Goal: Information Seeking & Learning: Understand process/instructions

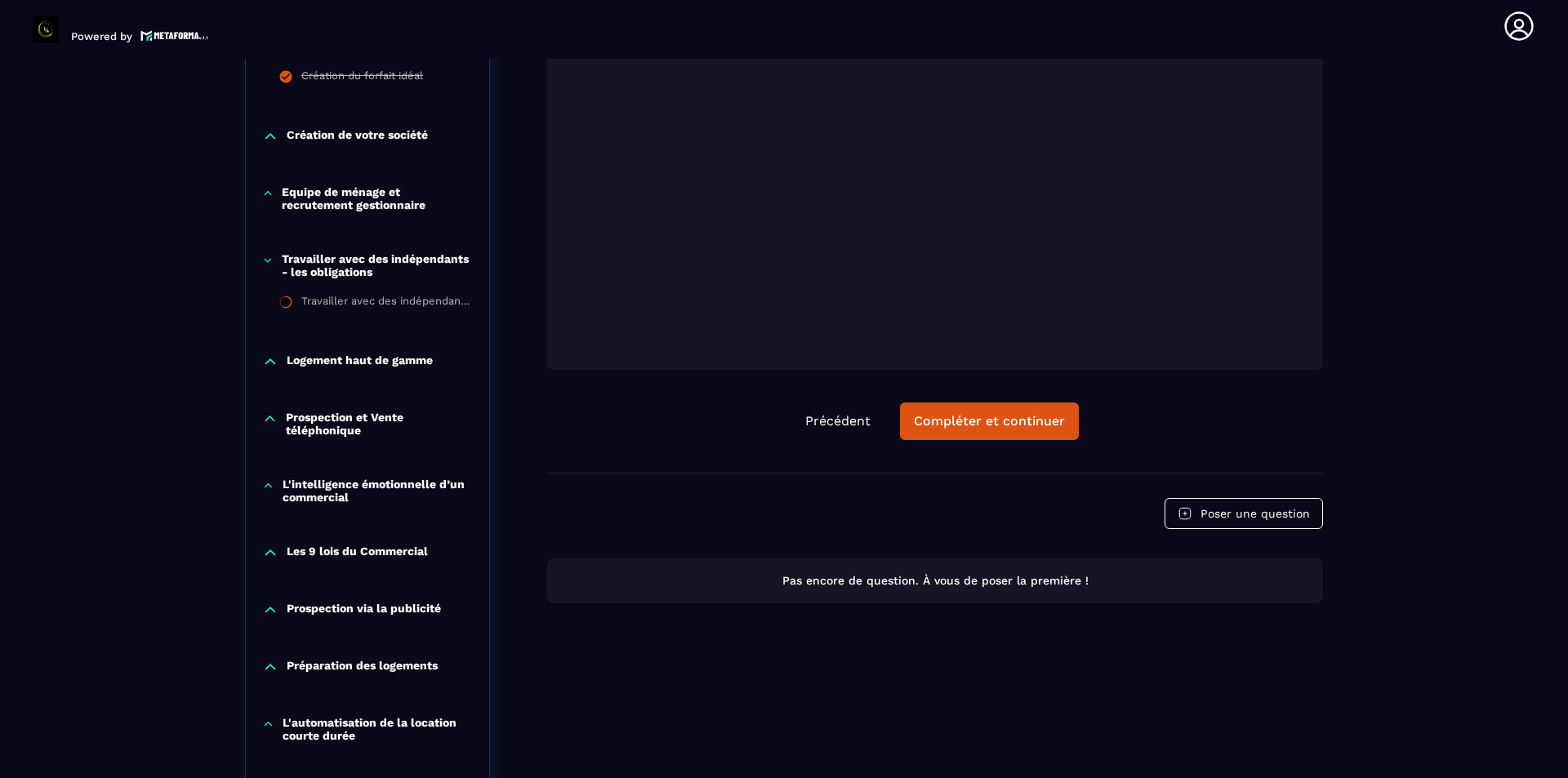
scroll to position [1313, 0]
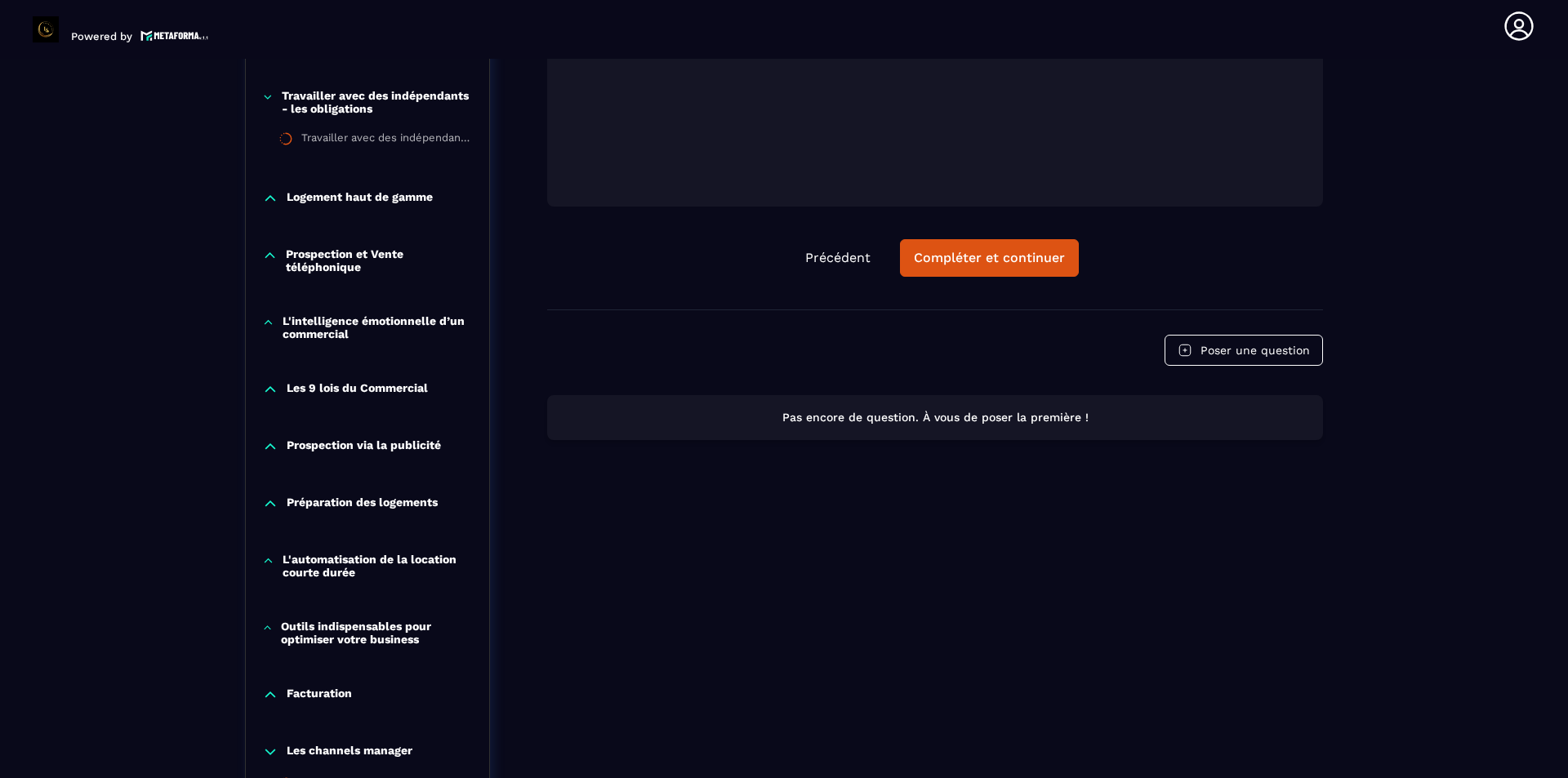
click at [423, 498] on p "Préparation des logements" at bounding box center [362, 504] width 151 height 16
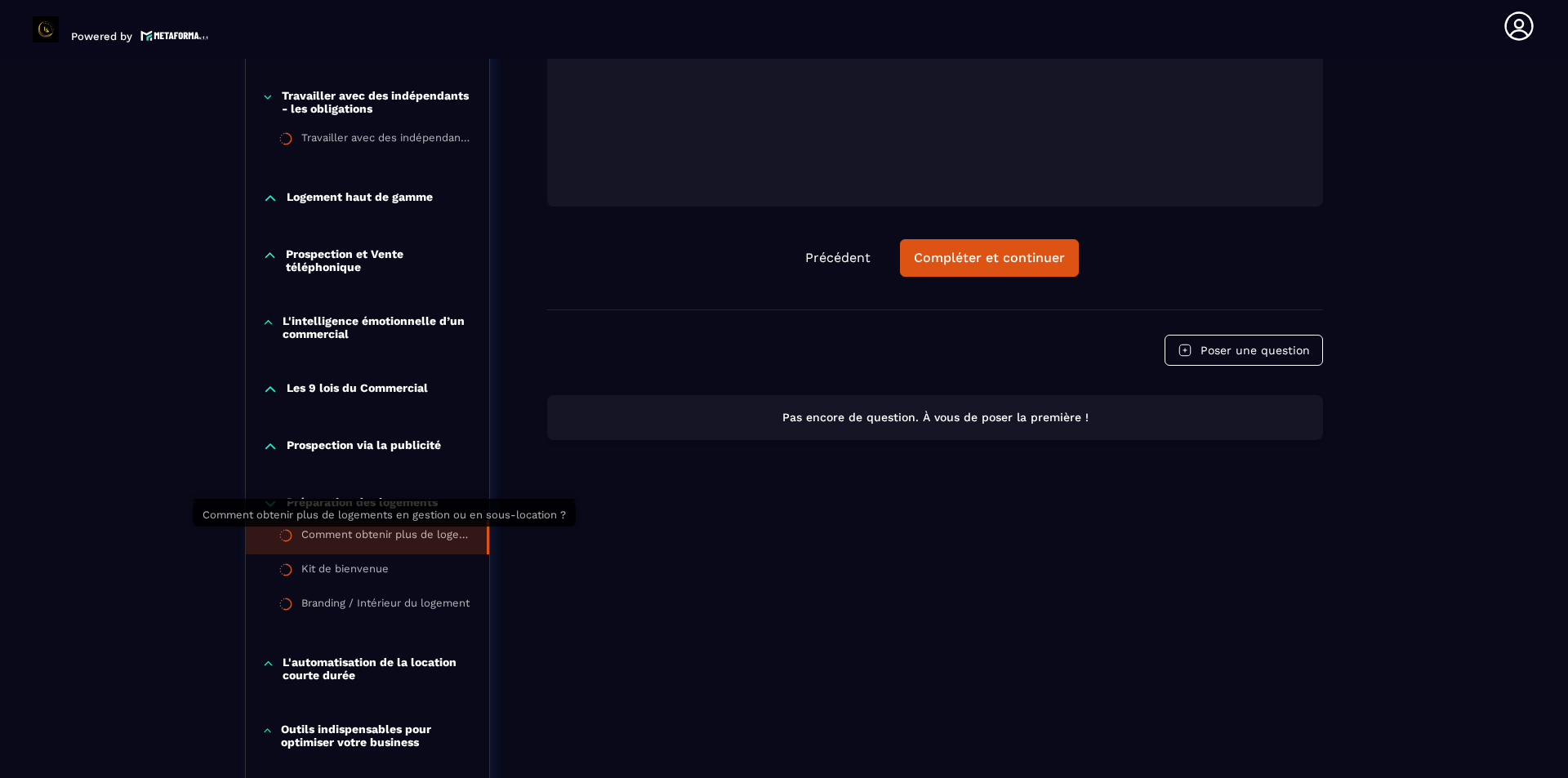
click at [420, 542] on div "Comment obtenir plus de logements en gestion ou en sous-location ?" at bounding box center [386, 537] width 169 height 18
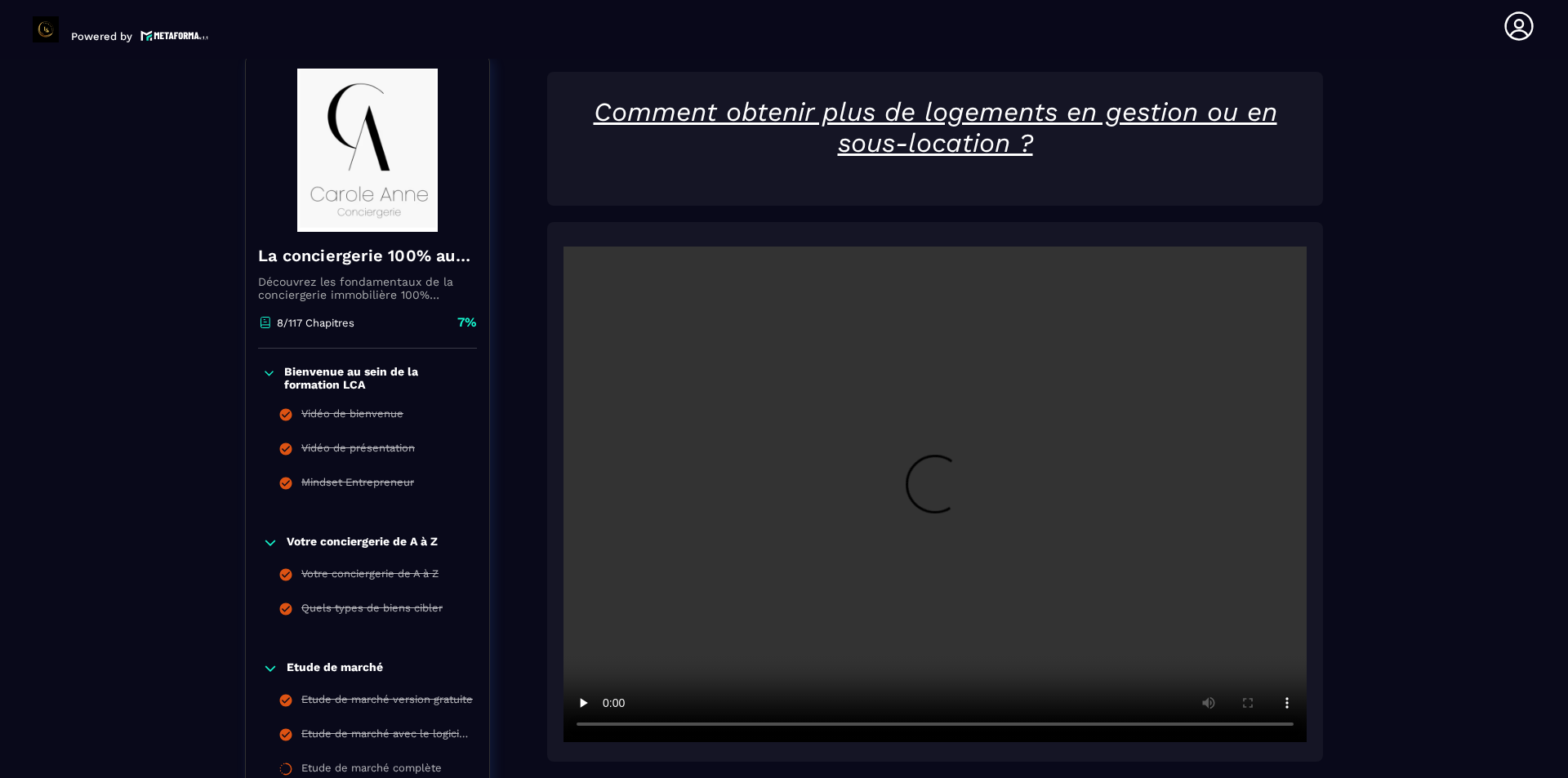
scroll to position [170, 0]
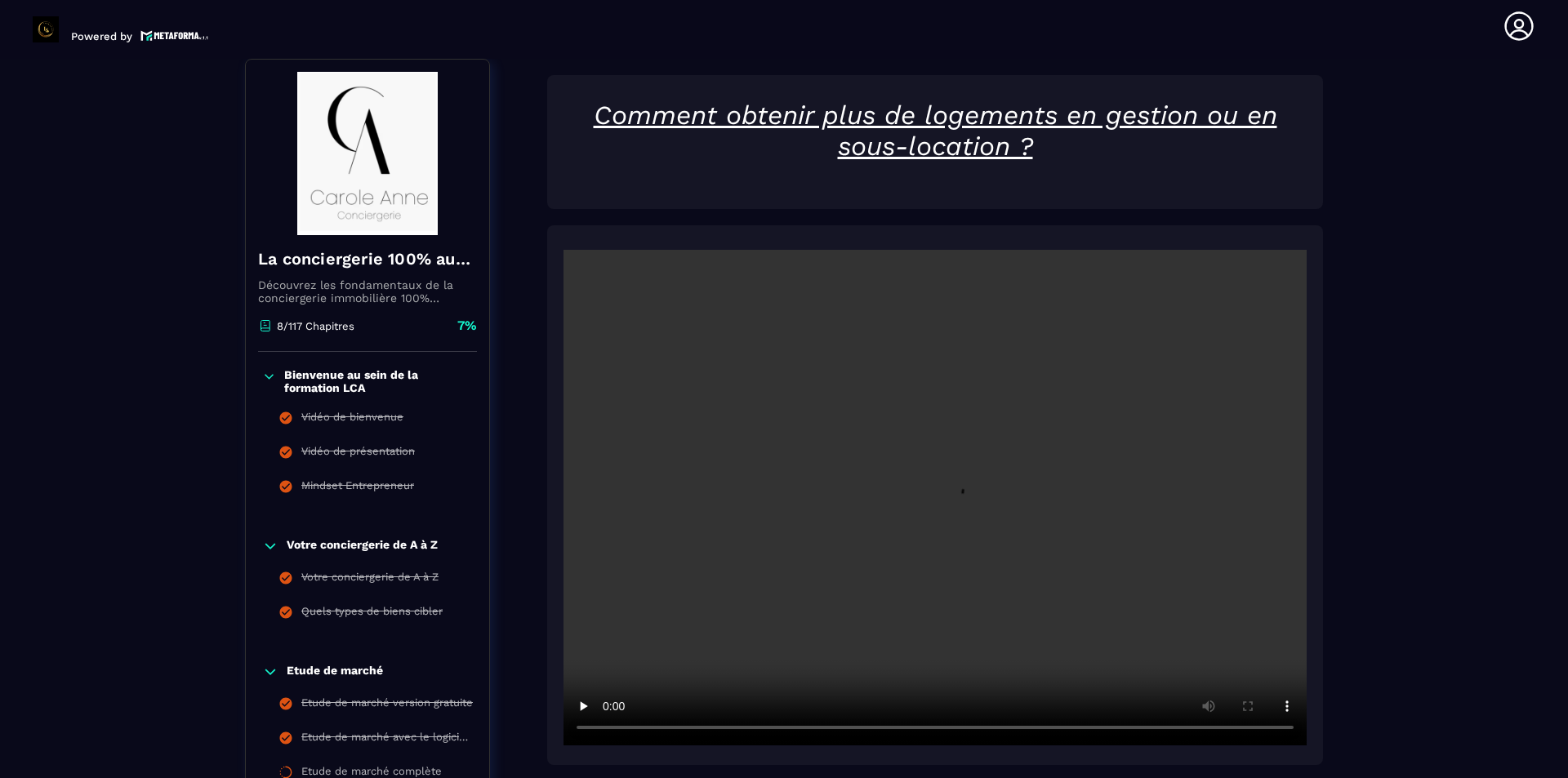
click at [1013, 630] on video at bounding box center [936, 498] width 744 height 496
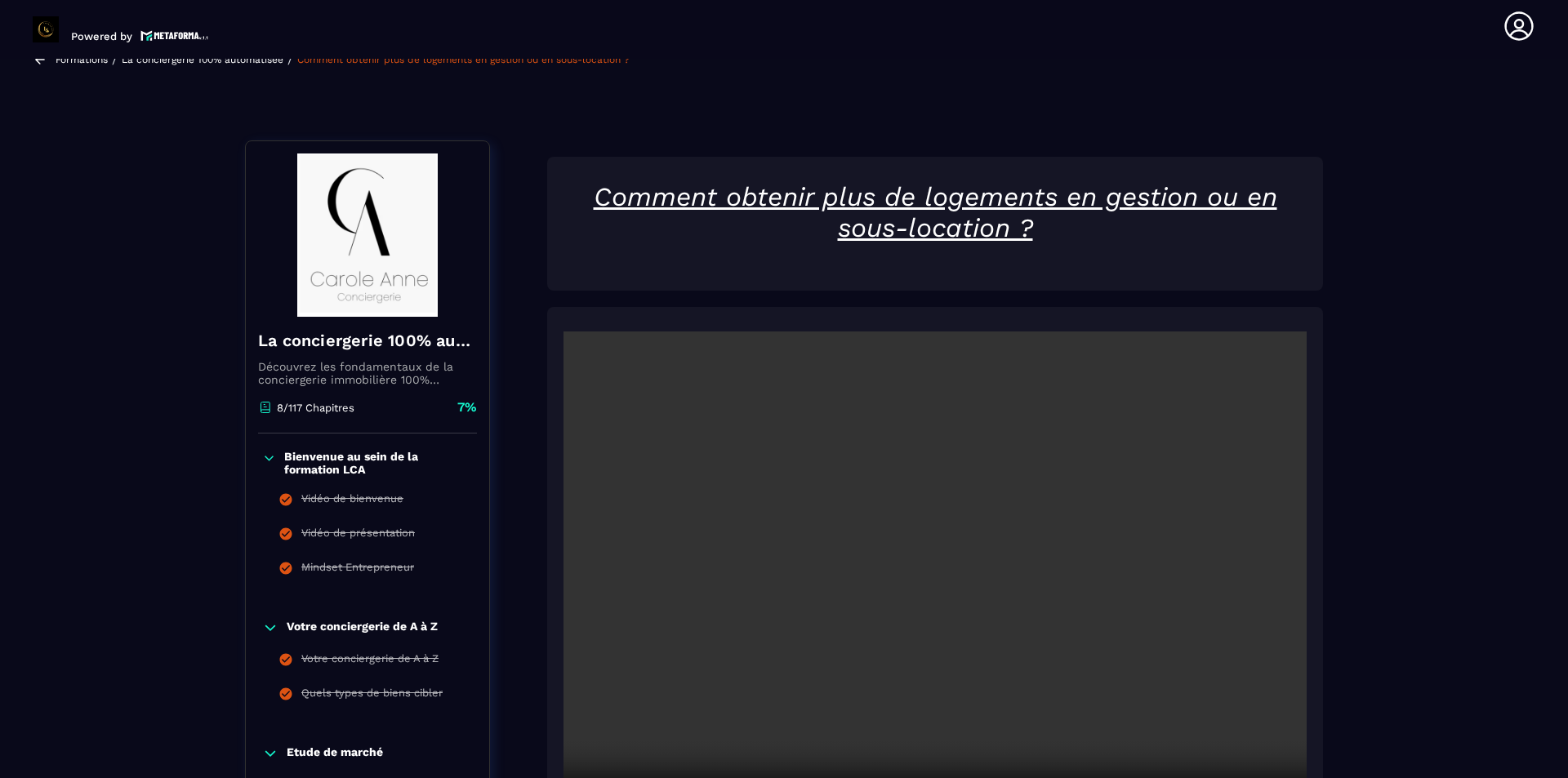
click at [848, 505] on video at bounding box center [936, 579] width 744 height 496
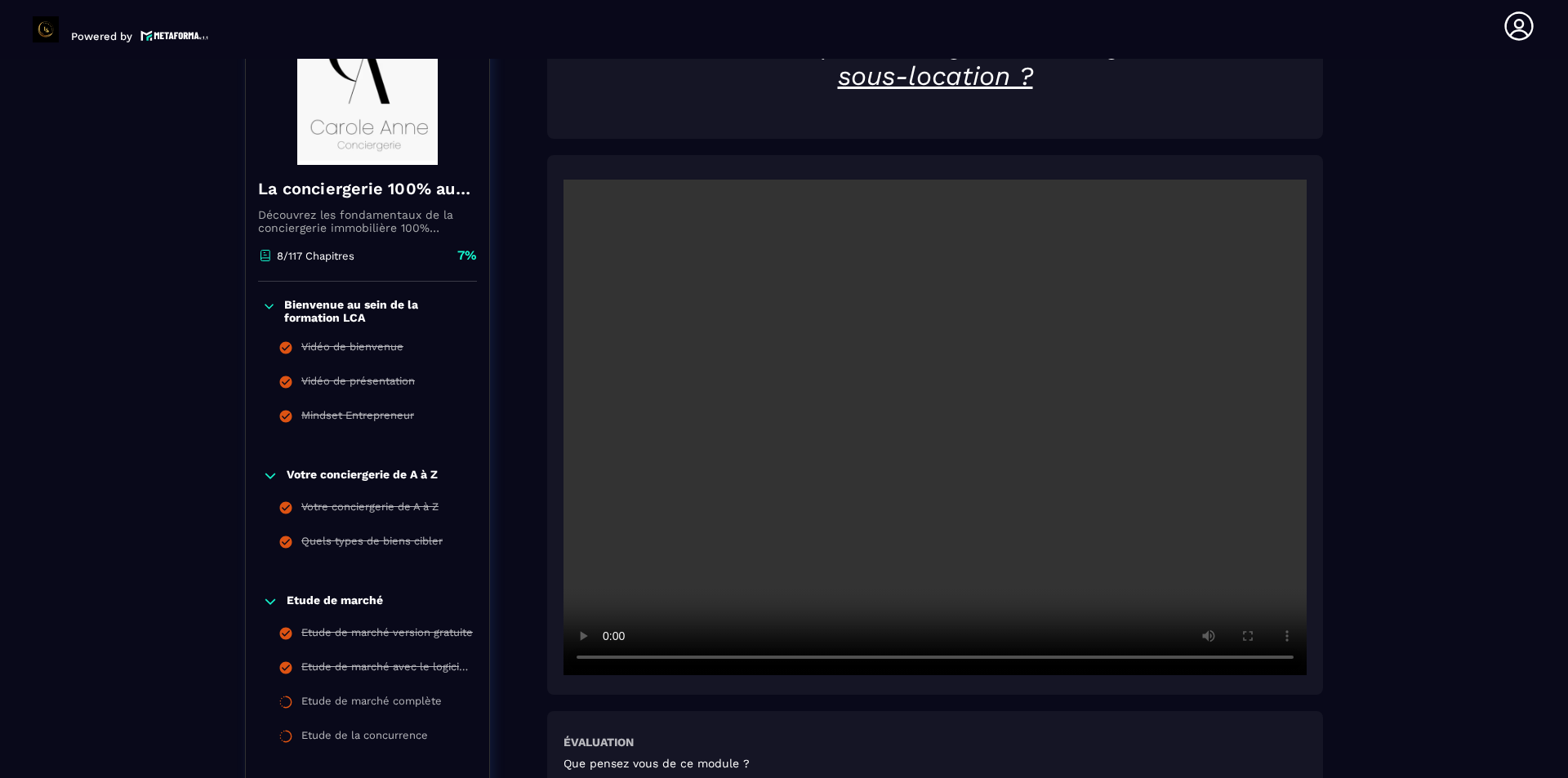
scroll to position [252, 0]
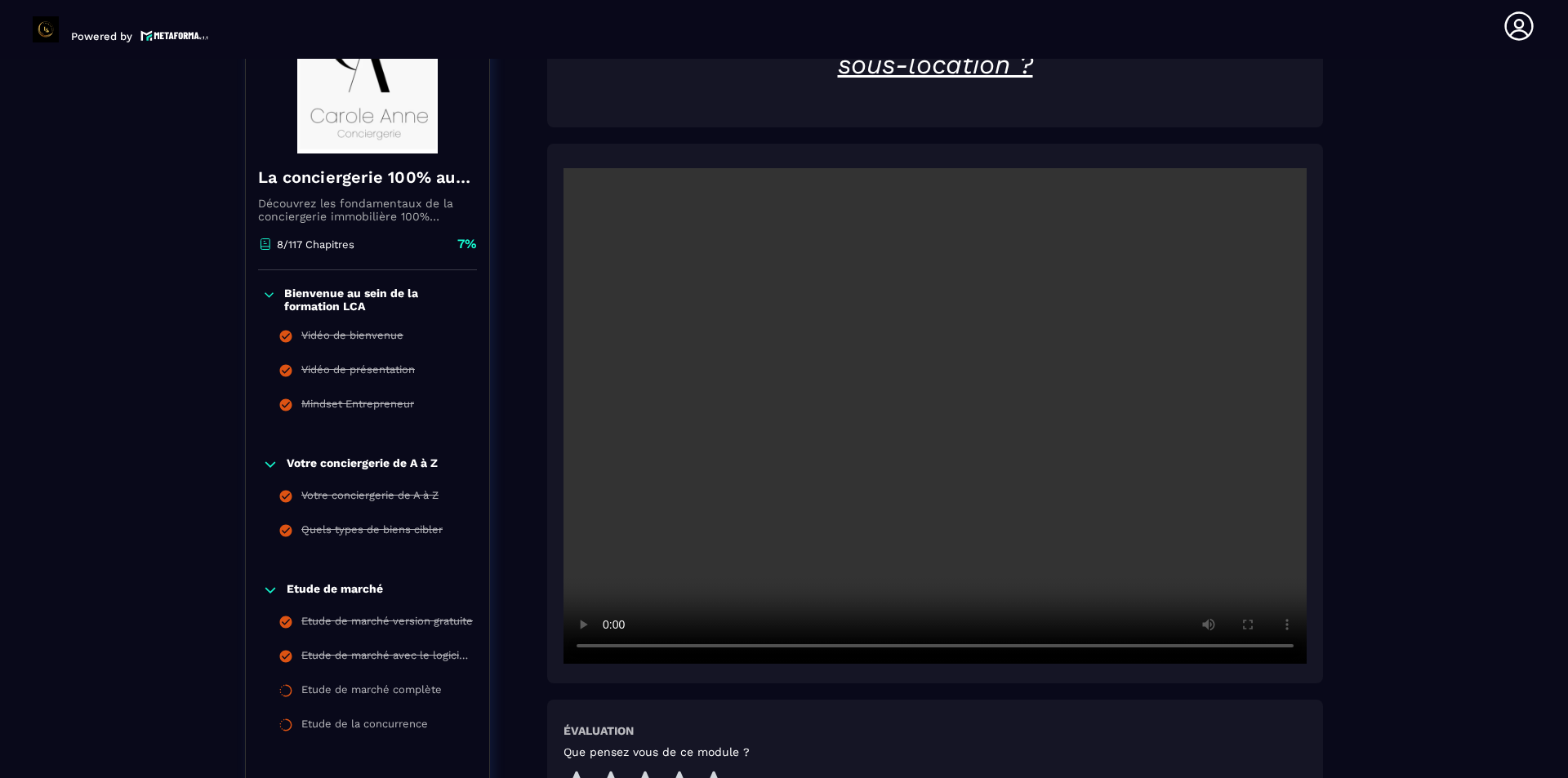
click at [930, 461] on video at bounding box center [936, 416] width 744 height 496
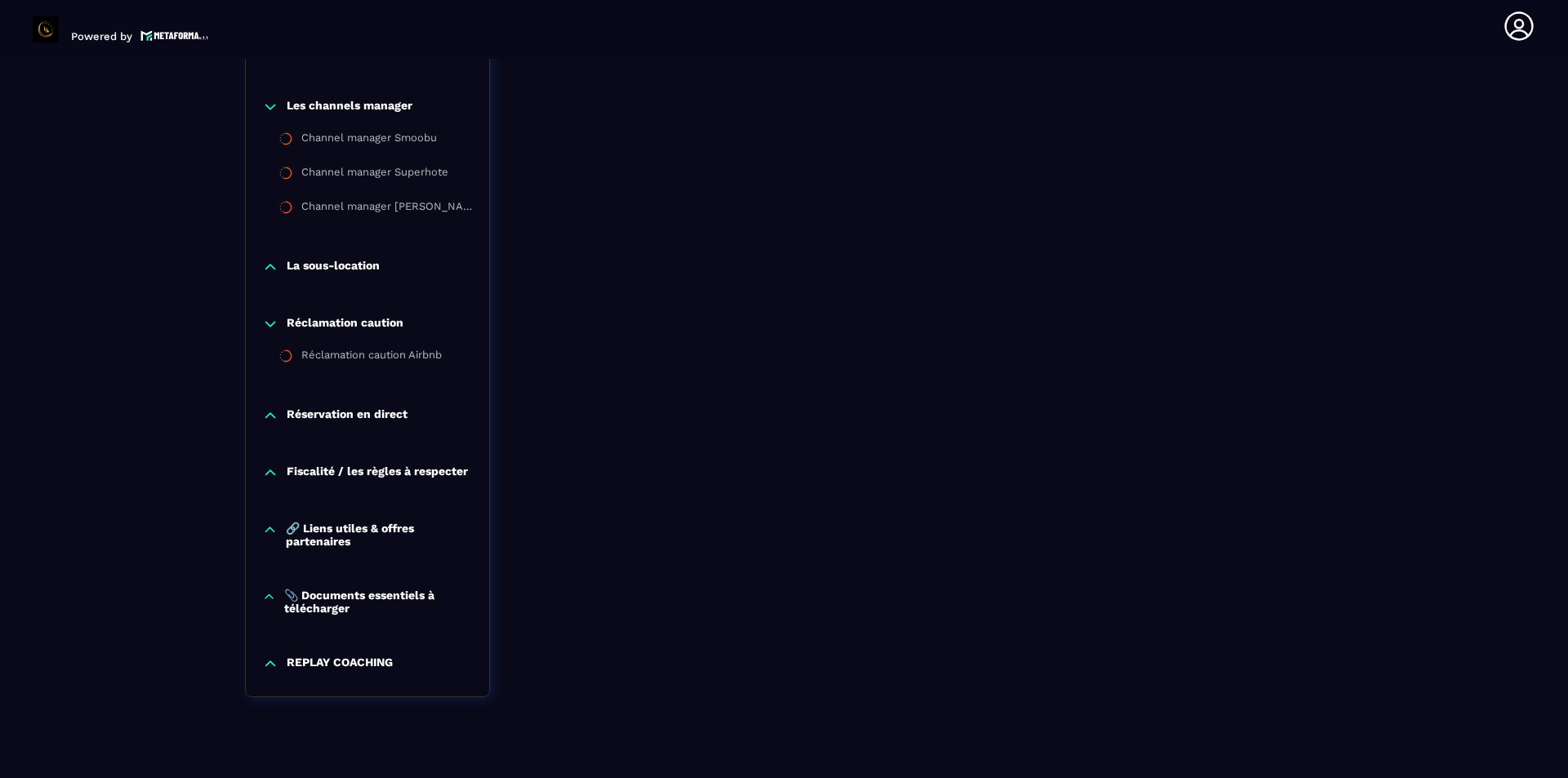
scroll to position [2087, 0]
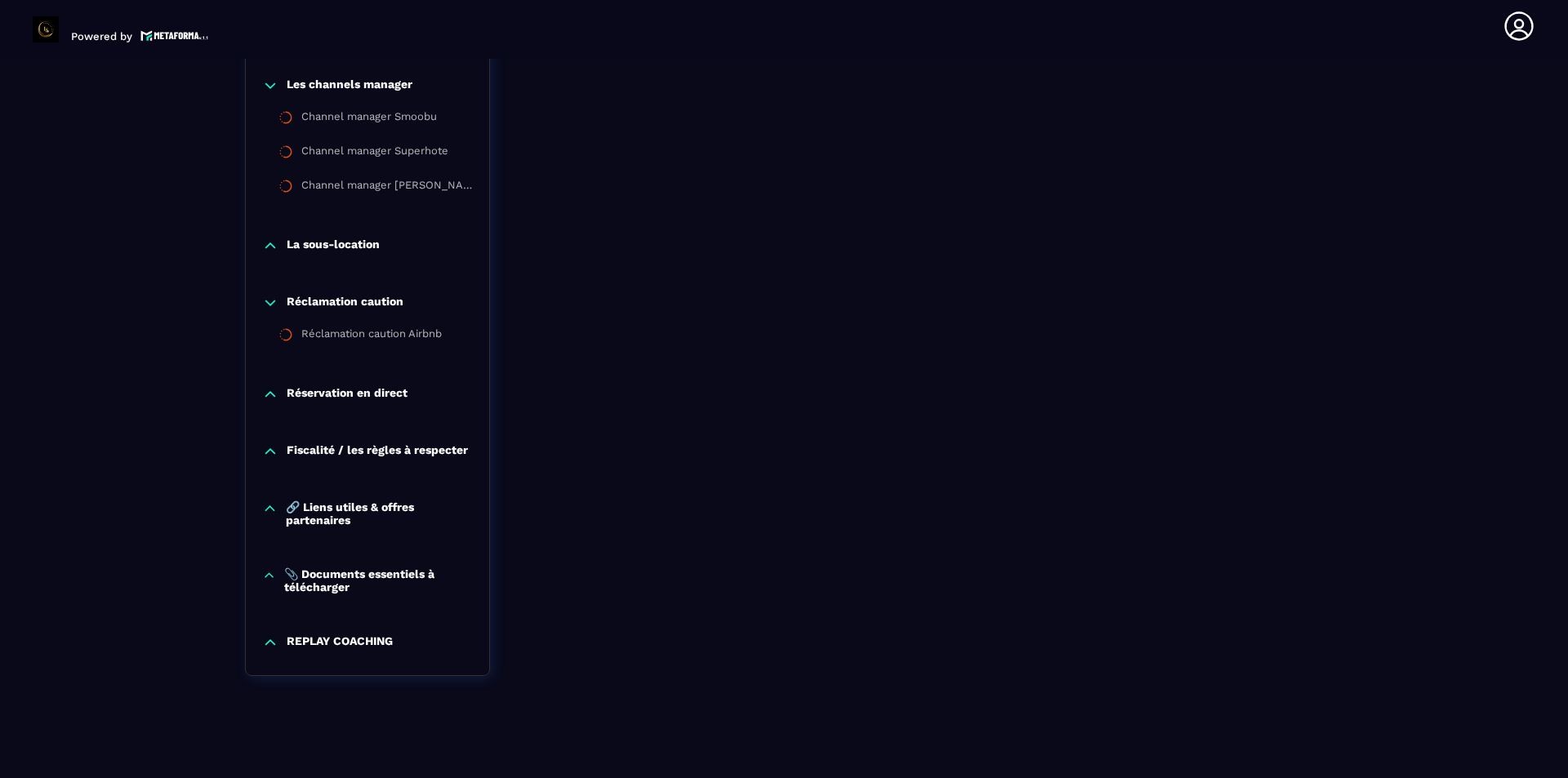
click at [395, 639] on div "REPLAY COACHING" at bounding box center [367, 643] width 243 height 16
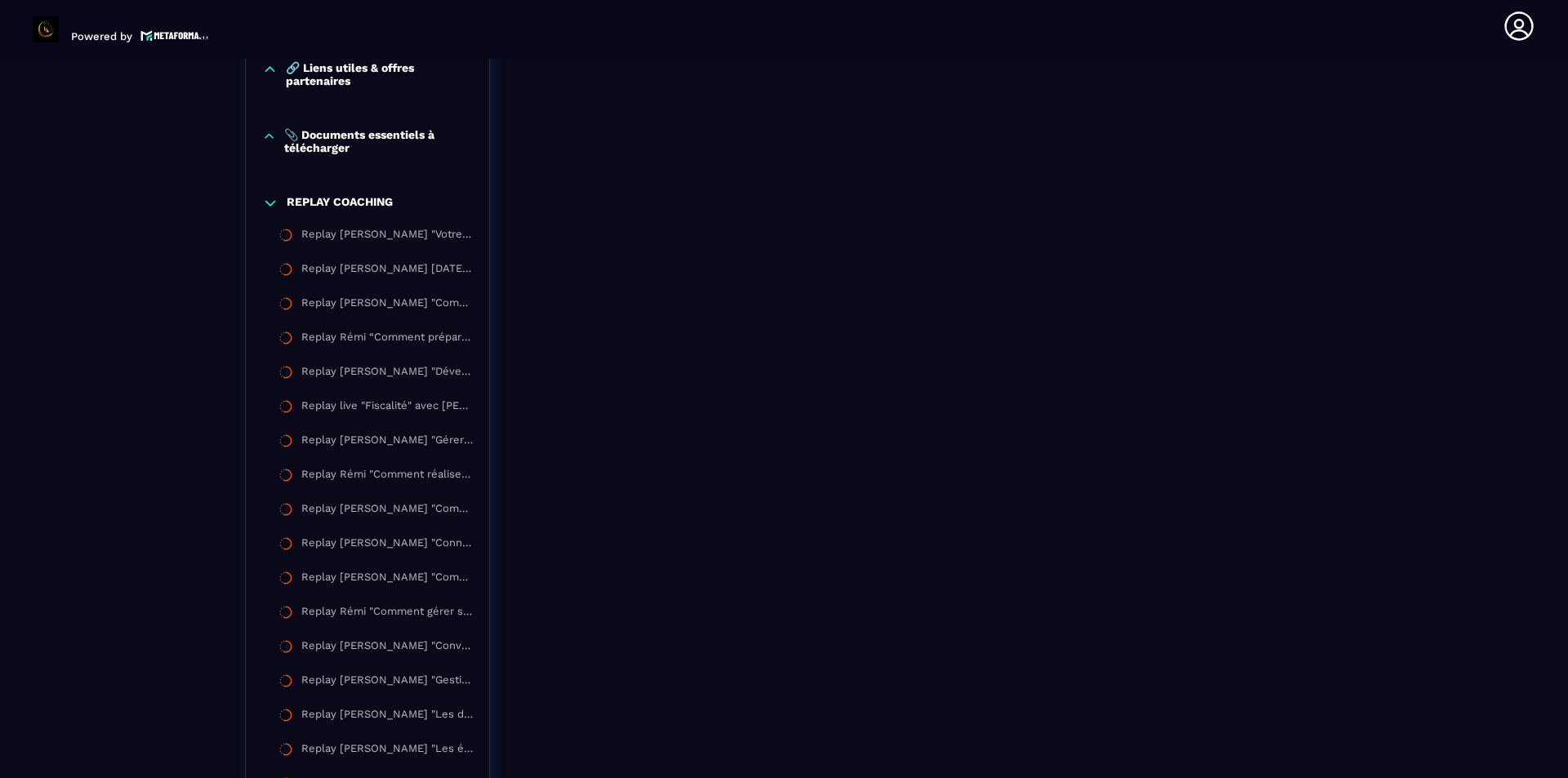
scroll to position [2031, 0]
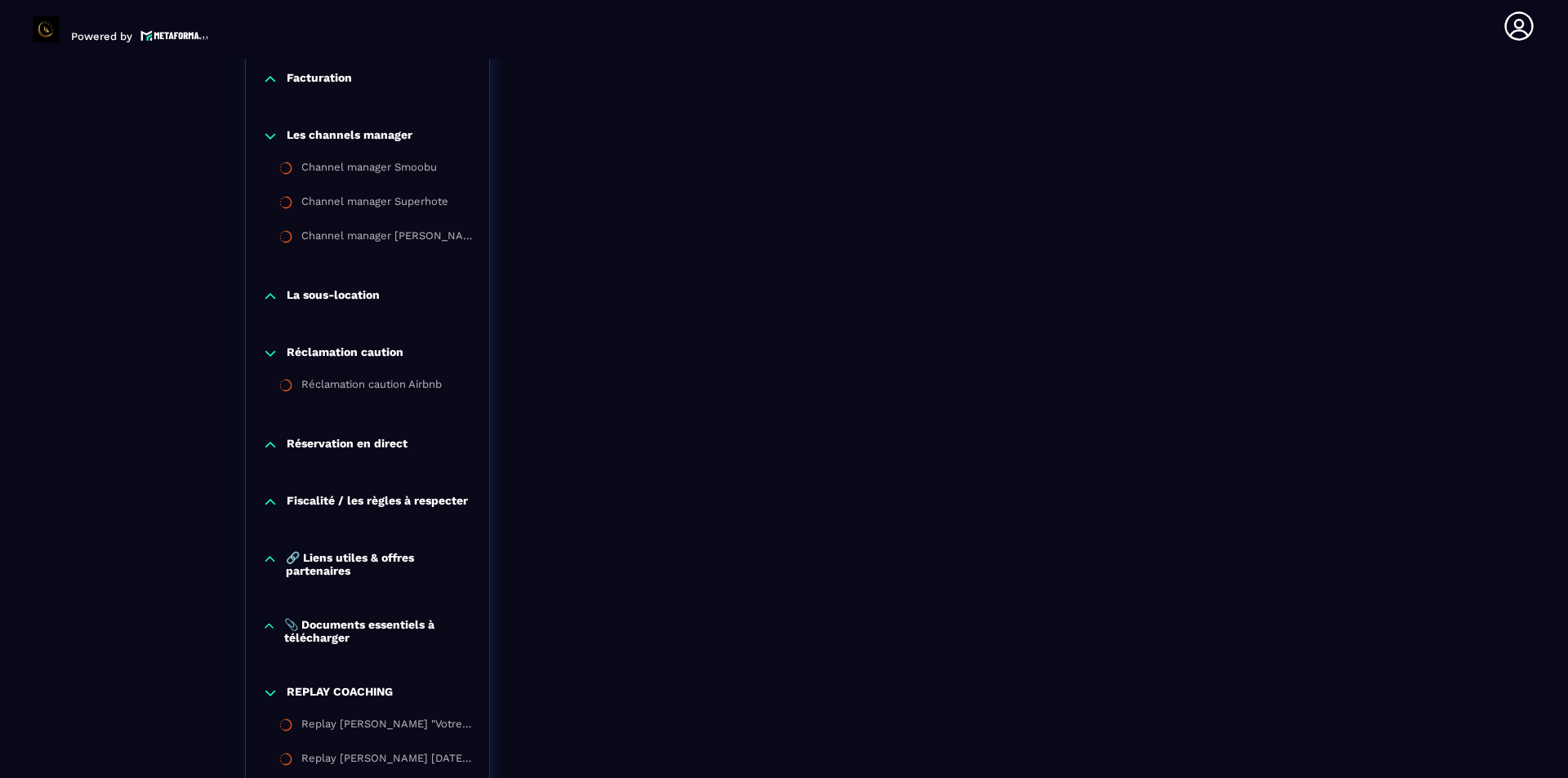
click at [421, 623] on p "📎 Documents essentiels à télécharger" at bounding box center [378, 631] width 189 height 26
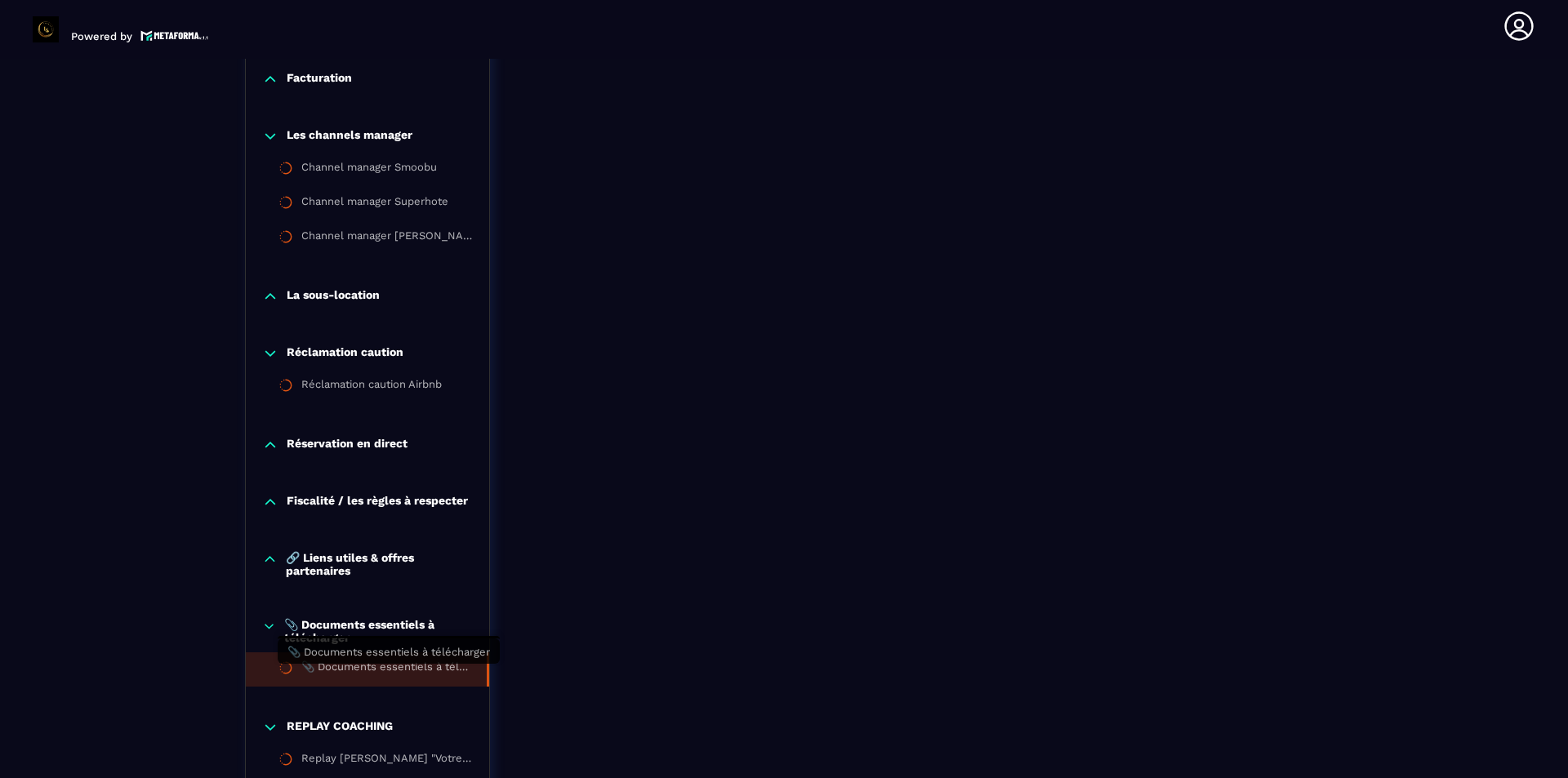
click at [443, 669] on div "📎 Documents essentiels à télécharger" at bounding box center [386, 669] width 169 height 18
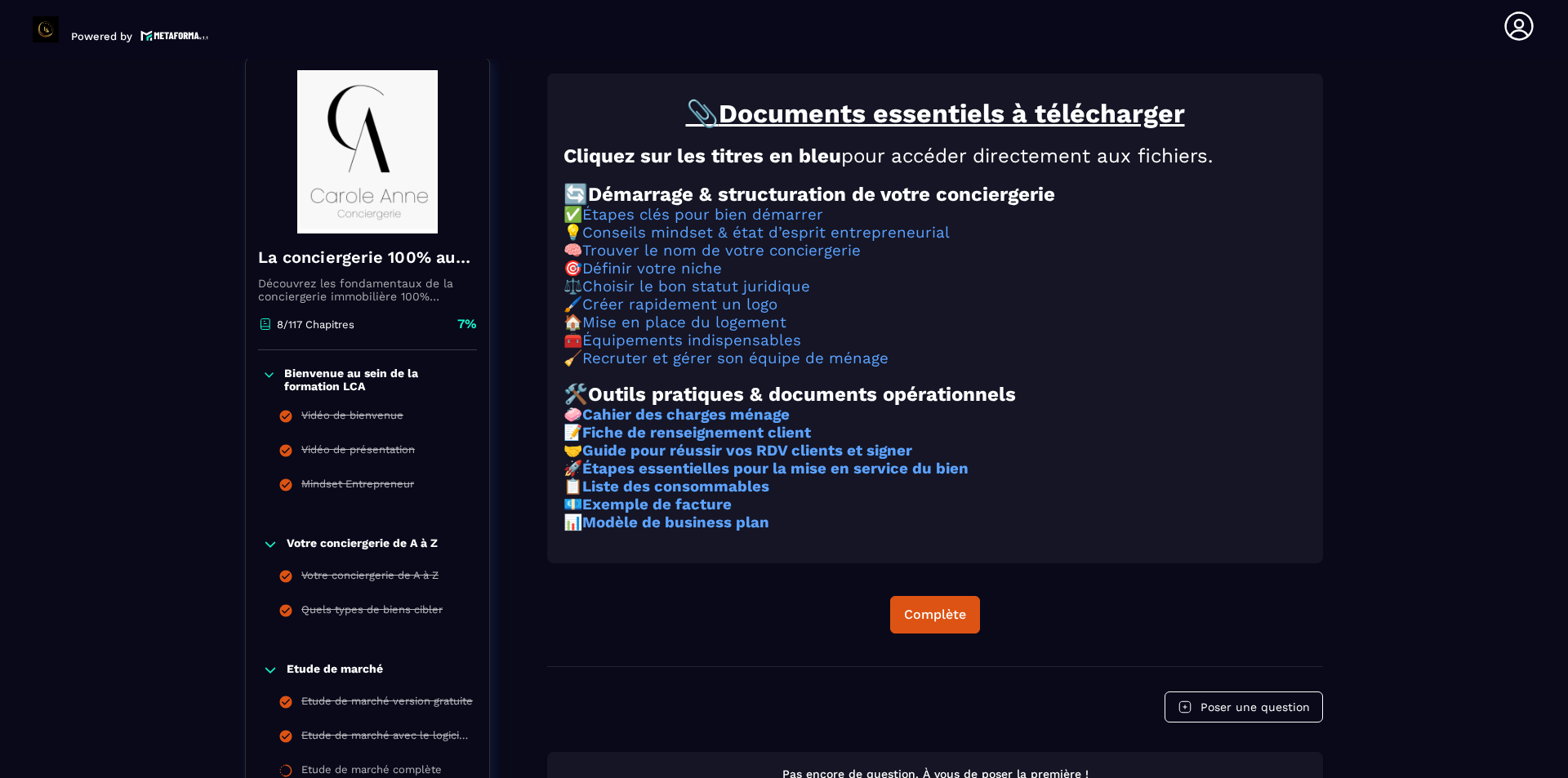
scroll to position [170, 0]
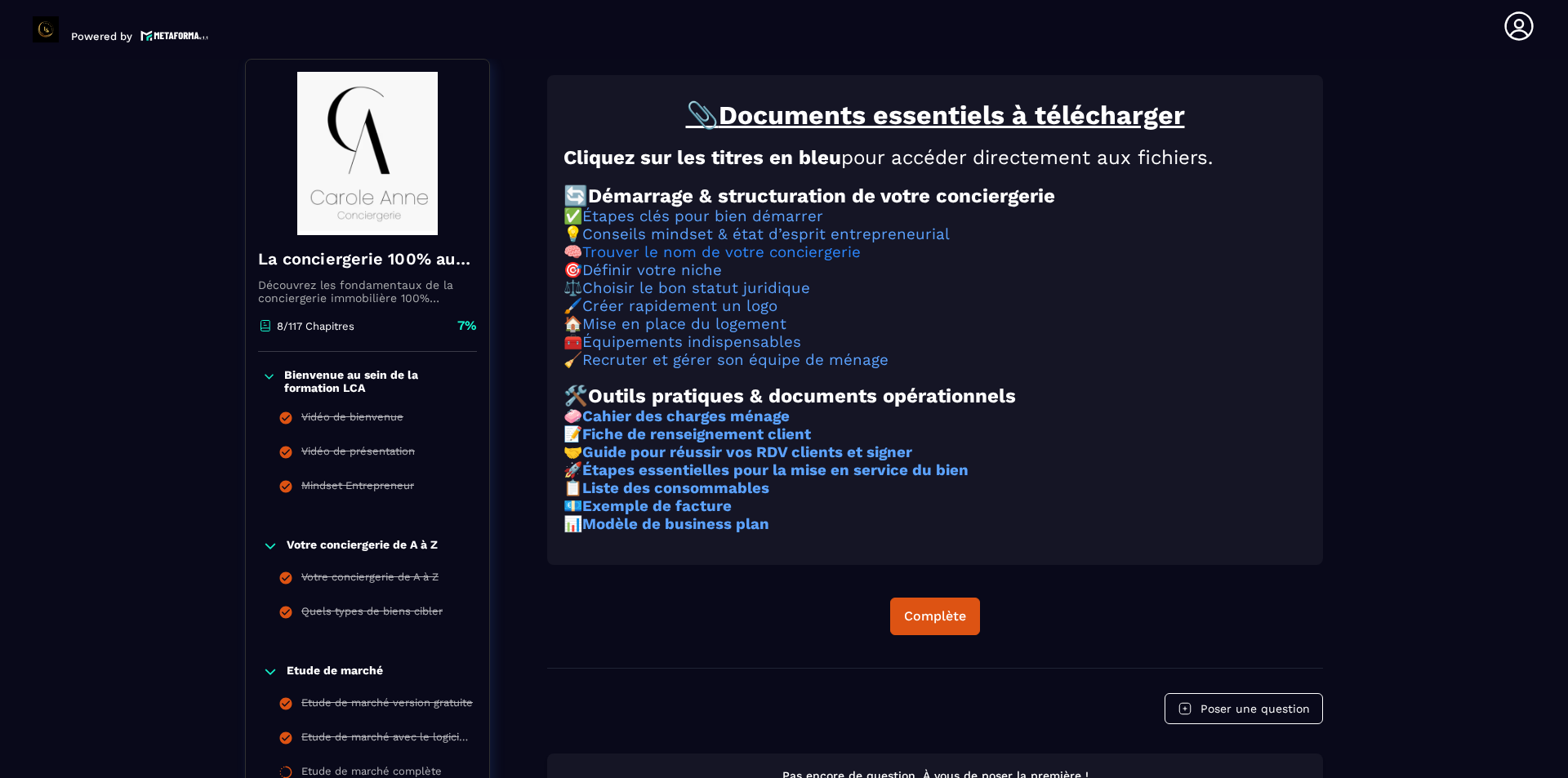
click at [783, 261] on link "Trouver le nom de votre conciergerie" at bounding box center [721, 252] width 279 height 18
click at [791, 297] on link "Choisir le bon statut juridique" at bounding box center [696, 288] width 228 height 18
click at [754, 444] on strong "Fiche de renseignement client" at bounding box center [696, 434] width 228 height 18
click at [764, 425] on strong "Cahier des charges ménage" at bounding box center [685, 416] width 208 height 18
click at [836, 461] on strong "Guide pour réussir vos RDV clients et signer" at bounding box center [747, 452] width 330 height 18
